Goal: Task Accomplishment & Management: Use online tool/utility

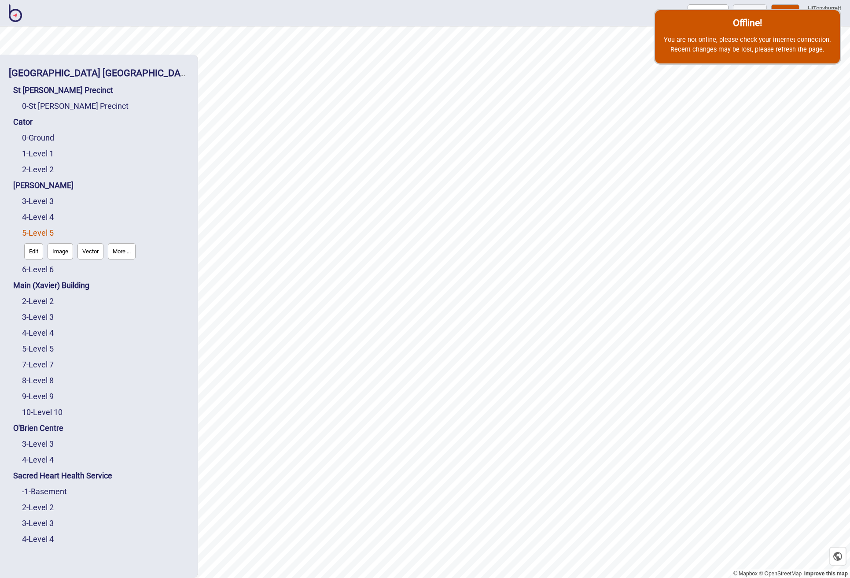
click at [13, 15] on img at bounding box center [15, 13] width 13 height 18
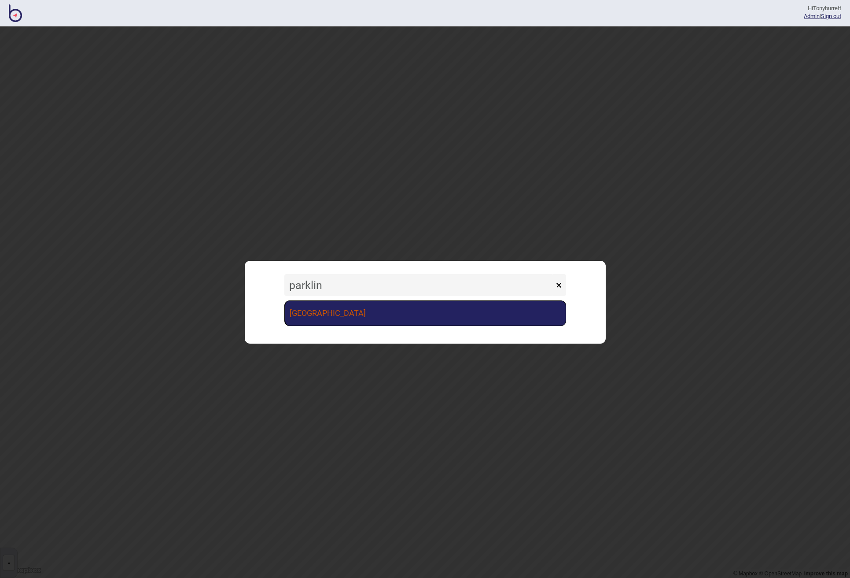
type input "parklin"
click at [345, 312] on link "Parkline Place" at bounding box center [425, 313] width 282 height 26
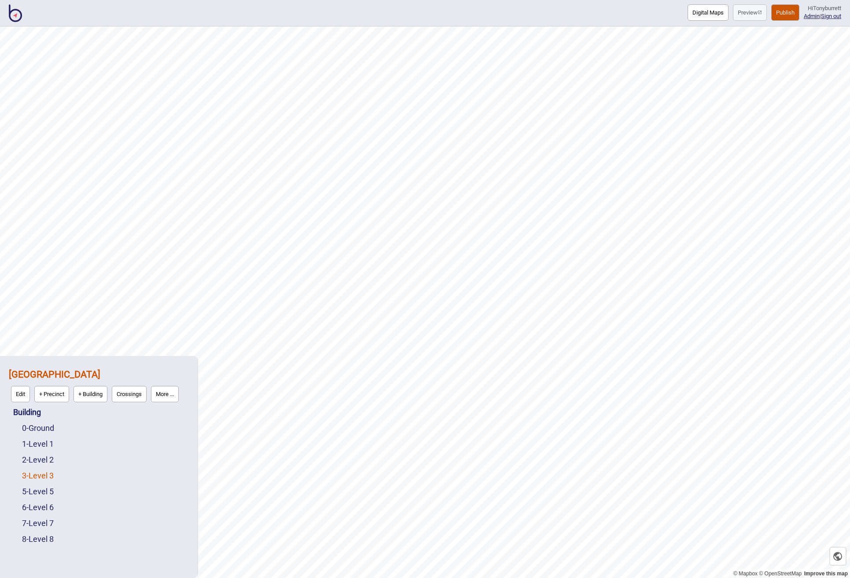
click at [47, 477] on link "3 - Level 3" at bounding box center [38, 475] width 32 height 9
click at [37, 473] on button "Edit" at bounding box center [33, 473] width 19 height 16
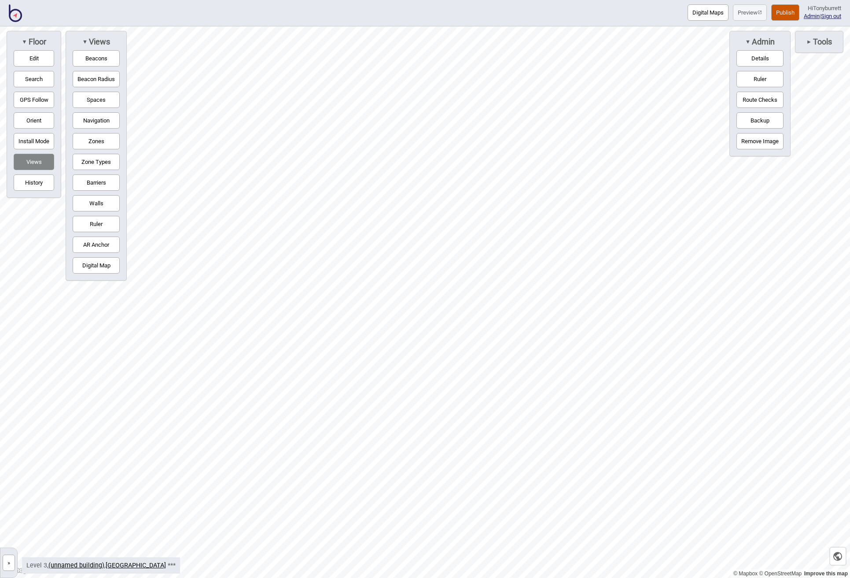
click at [98, 105] on button "Spaces" at bounding box center [96, 100] width 47 height 16
click at [95, 119] on button "Navigation" at bounding box center [96, 120] width 47 height 16
click at [95, 135] on button "Zones" at bounding box center [96, 141] width 47 height 16
click at [94, 159] on button "Zone Types" at bounding box center [96, 162] width 47 height 16
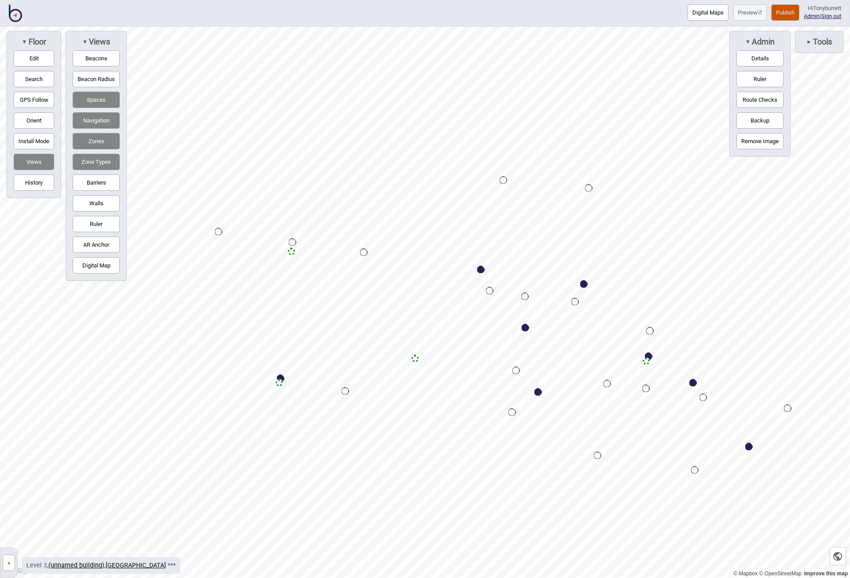
click at [95, 188] on button "Barriers" at bounding box center [96, 182] width 47 height 16
click at [810, 40] on span "►" at bounding box center [809, 41] width 5 height 7
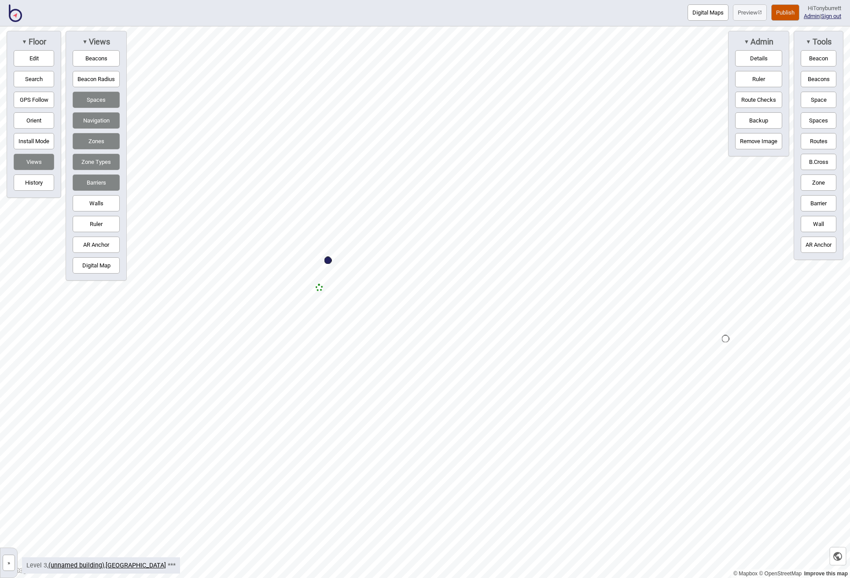
click at [818, 140] on button "Routes" at bounding box center [819, 141] width 36 height 16
click at [319, 288] on div "Map marker" at bounding box center [319, 287] width 7 height 7
click at [823, 142] on button "Routes" at bounding box center [819, 141] width 36 height 16
click at [37, 59] on button "Edit" at bounding box center [34, 58] width 41 height 16
drag, startPoint x: 328, startPoint y: 262, endPoint x: 319, endPoint y: 276, distance: 16.7
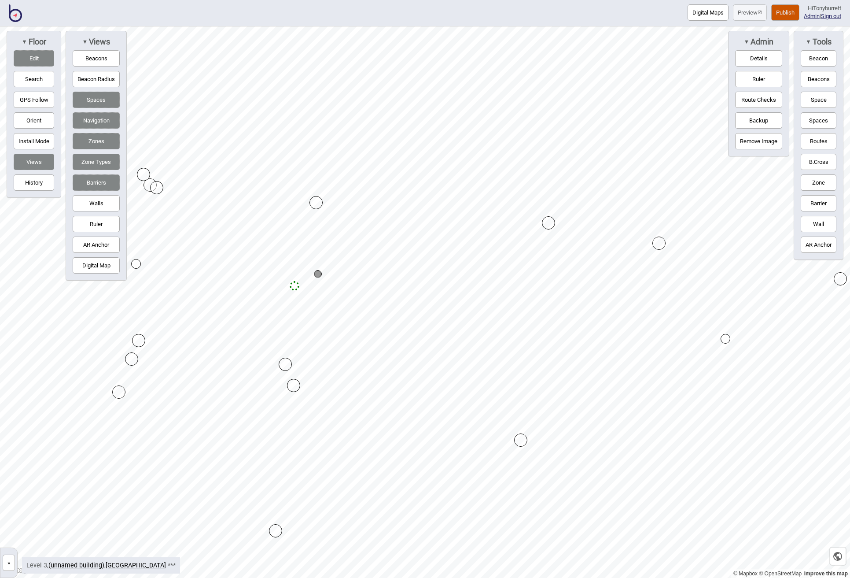
drag, startPoint x: 314, startPoint y: 285, endPoint x: 296, endPoint y: 285, distance: 18.1
click at [38, 54] on button "Edit" at bounding box center [34, 58] width 41 height 16
click at [776, 9] on button "Publish" at bounding box center [785, 12] width 28 height 16
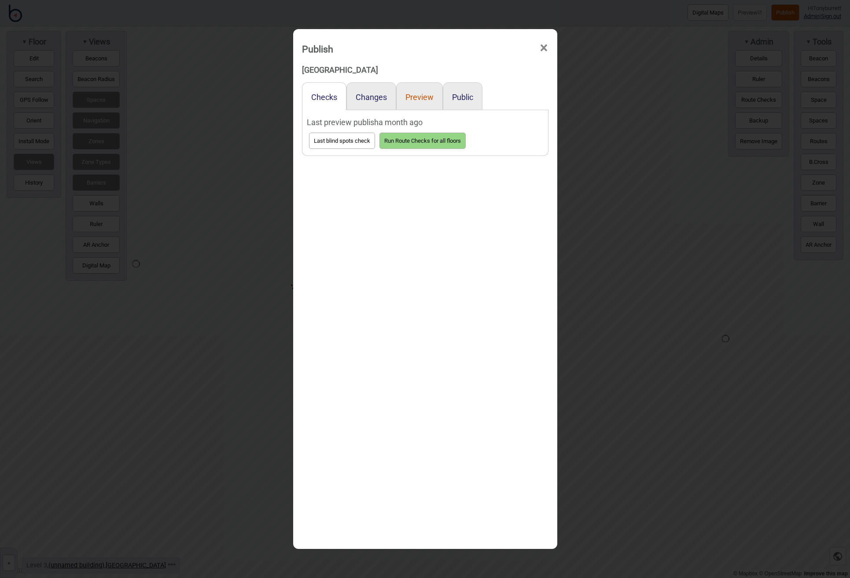
click at [421, 95] on button "Preview" at bounding box center [419, 96] width 28 height 9
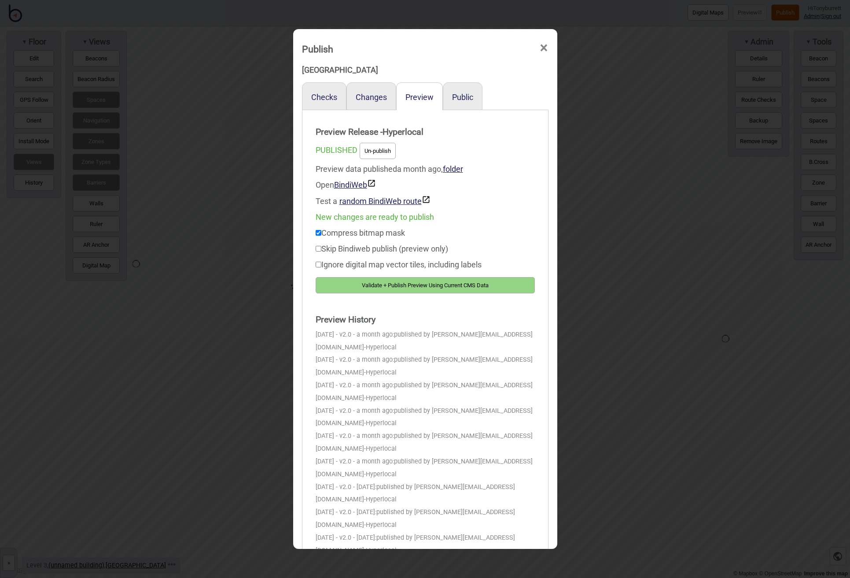
click at [449, 280] on button "Validate + Publish Preview Using Current CMS Data" at bounding box center [425, 285] width 219 height 16
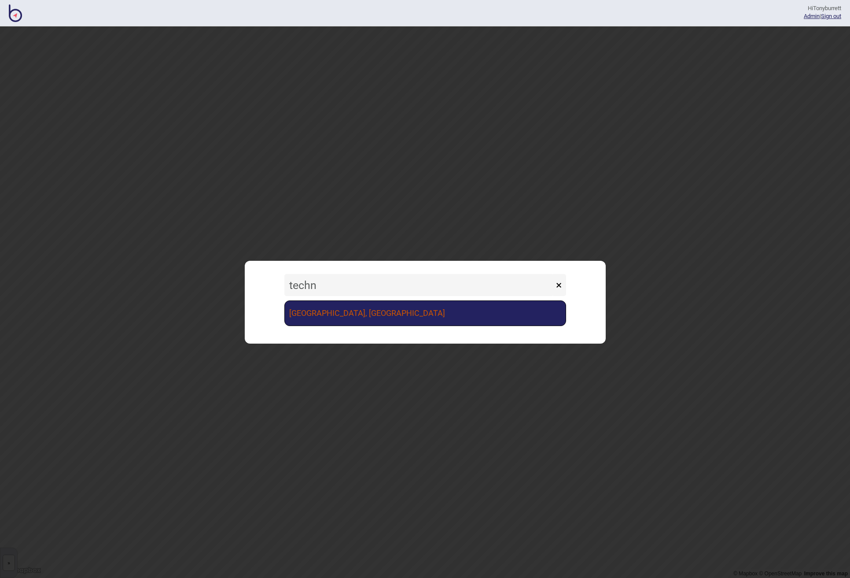
type input "techn"
click at [393, 317] on link "Canberra Institute of Technology, Woden Campus" at bounding box center [425, 313] width 282 height 26
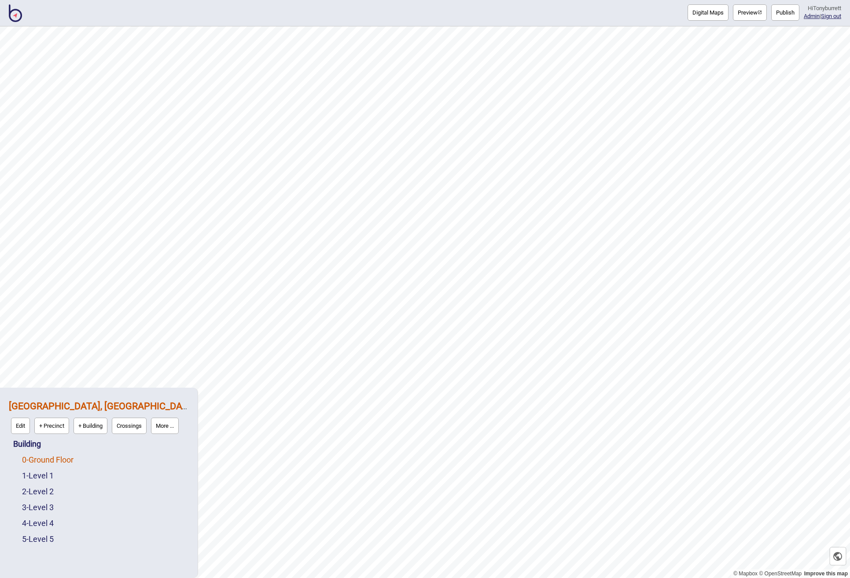
click at [51, 457] on link "0 - Ground Floor" at bounding box center [48, 459] width 52 height 9
click at [31, 450] on button "Edit" at bounding box center [33, 457] width 19 height 16
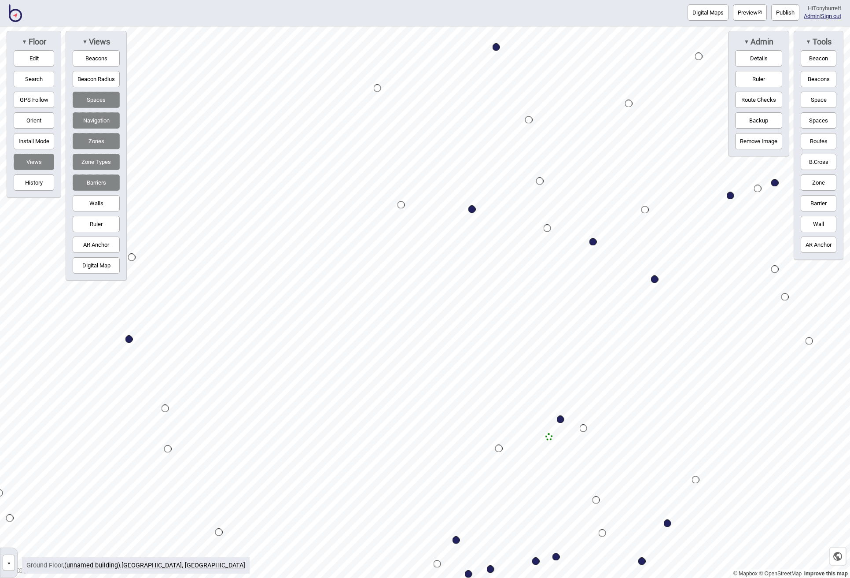
click at [6, 558] on button "»" at bounding box center [9, 562] width 12 height 16
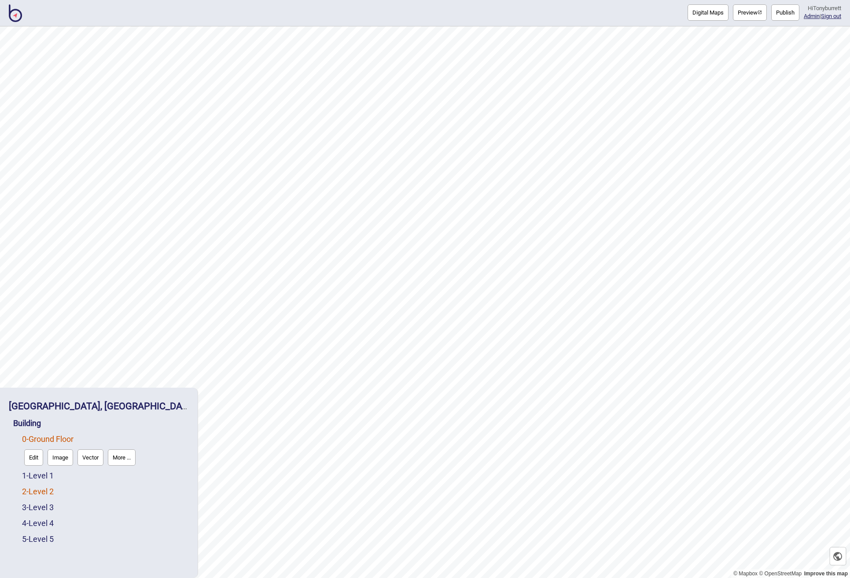
click at [41, 492] on link "2 - Level 2" at bounding box center [38, 491] width 32 height 9
click at [32, 493] on button "Edit" at bounding box center [33, 489] width 19 height 16
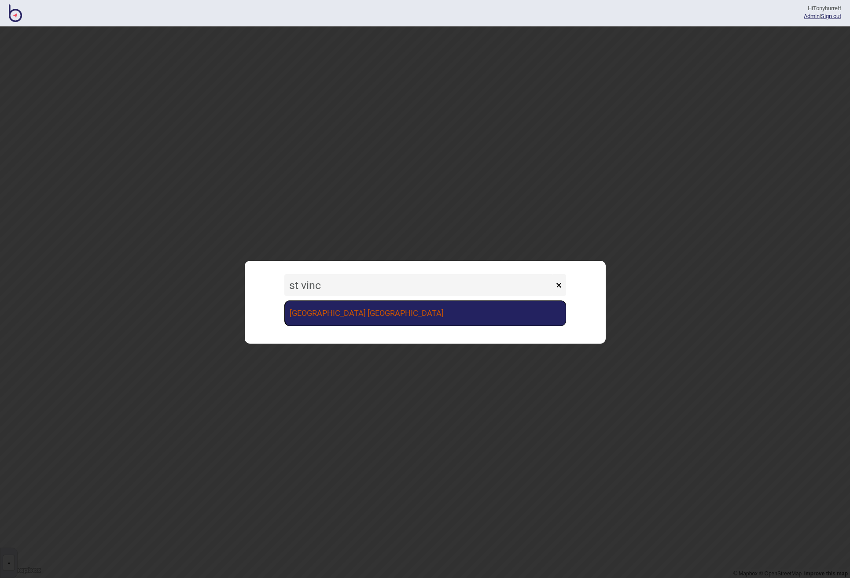
type input "st vinc"
click at [355, 310] on link "[GEOGRAPHIC_DATA] [GEOGRAPHIC_DATA]" at bounding box center [425, 313] width 282 height 26
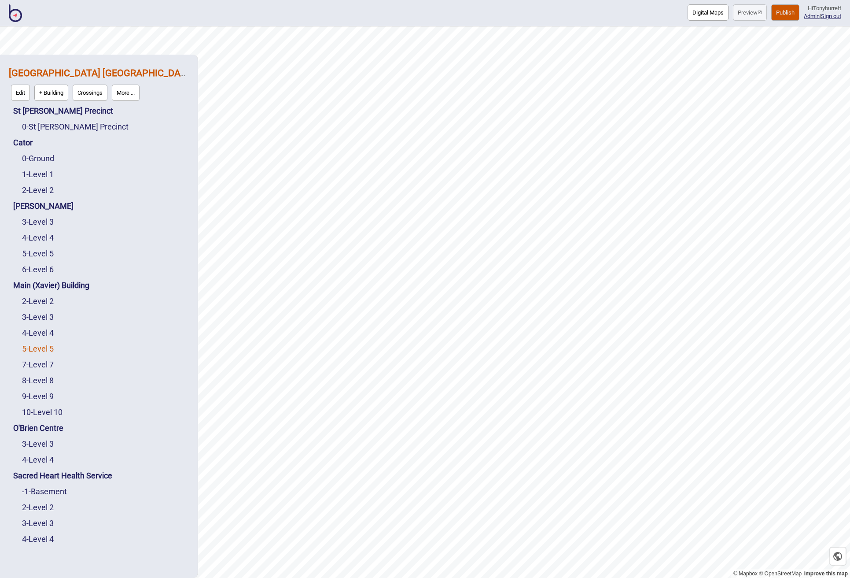
click at [37, 350] on link "5 - Level 5" at bounding box center [38, 348] width 32 height 9
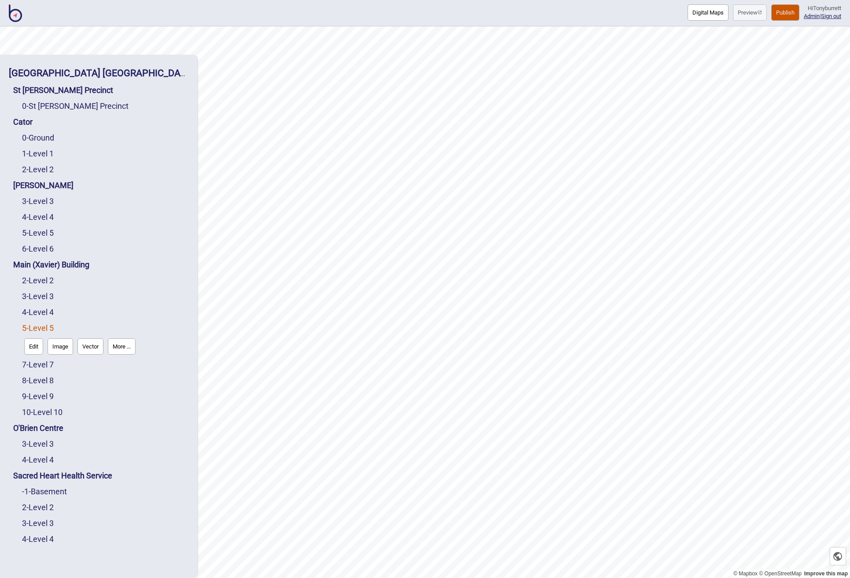
click at [37, 350] on button "Edit" at bounding box center [33, 346] width 19 height 16
